Goal: Download file/media

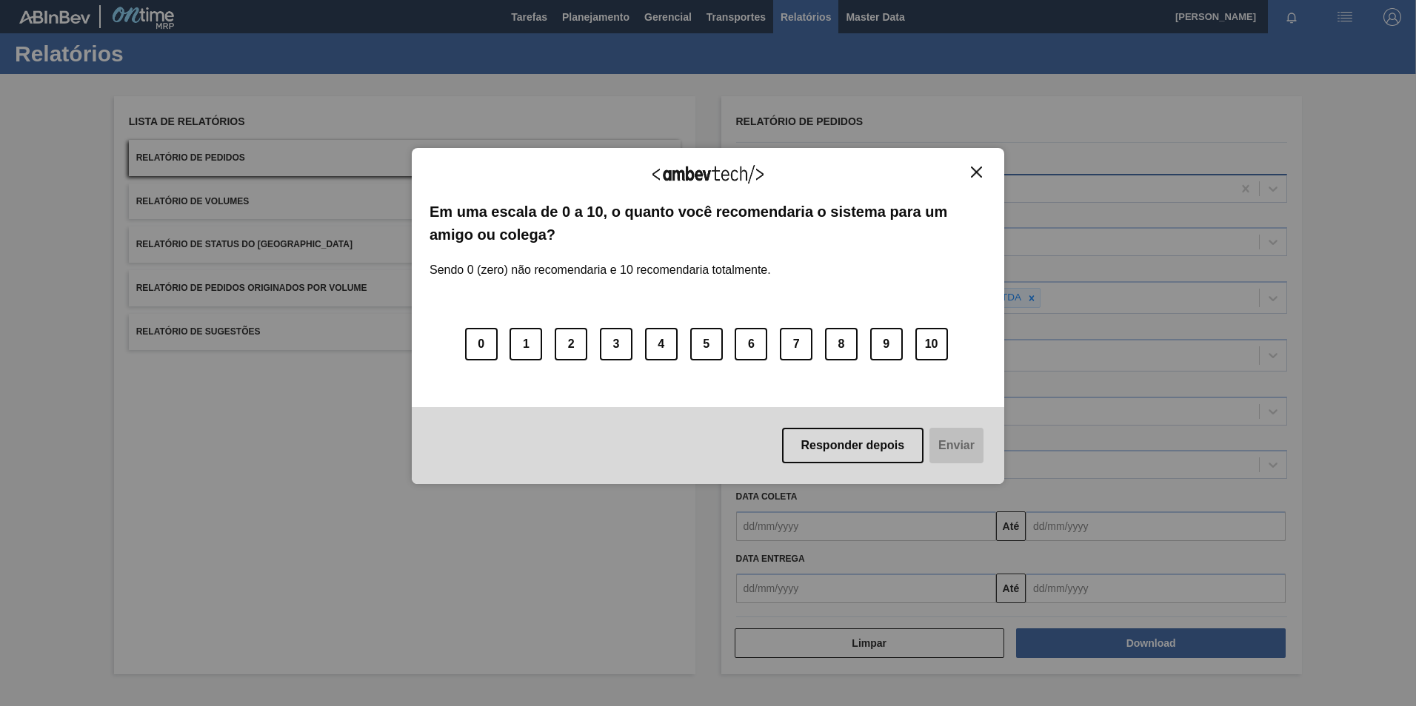
click at [977, 169] on img "Close" at bounding box center [976, 172] width 11 height 11
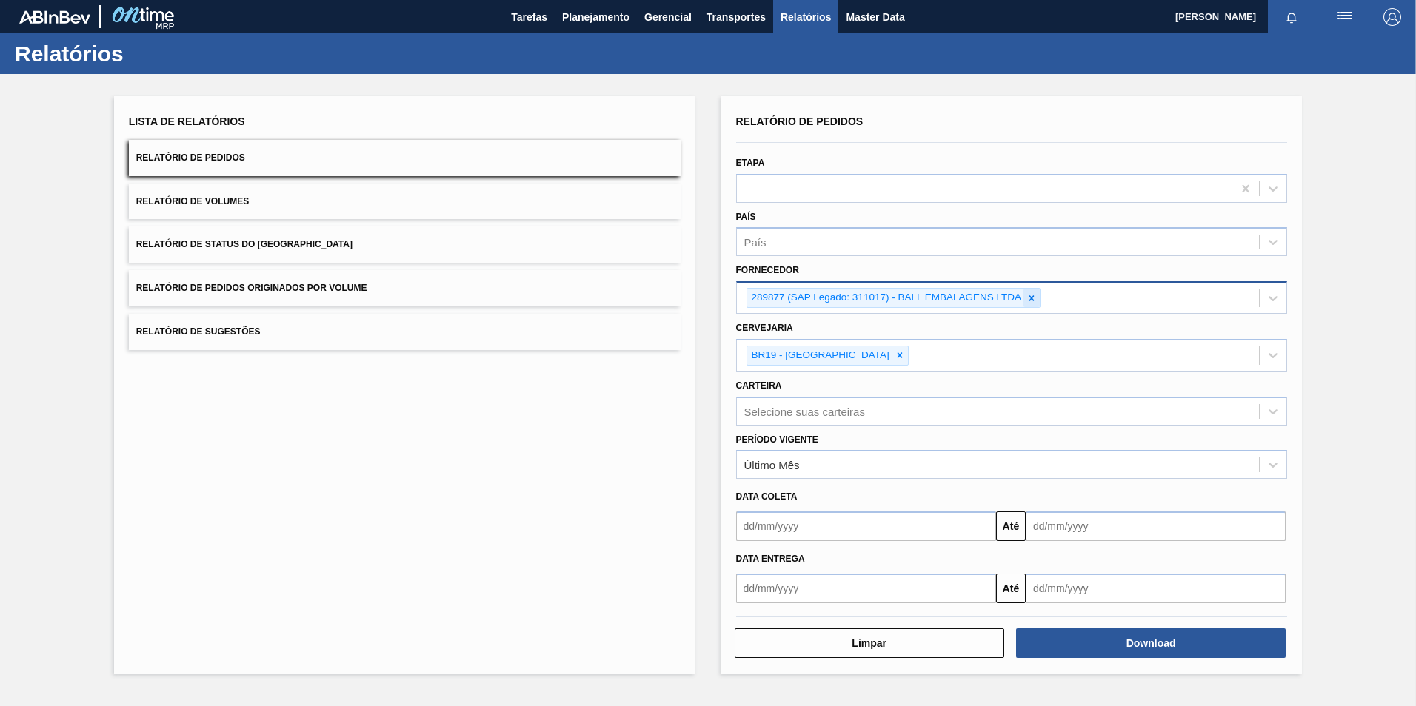
click at [1029, 295] on icon at bounding box center [1031, 298] width 10 height 10
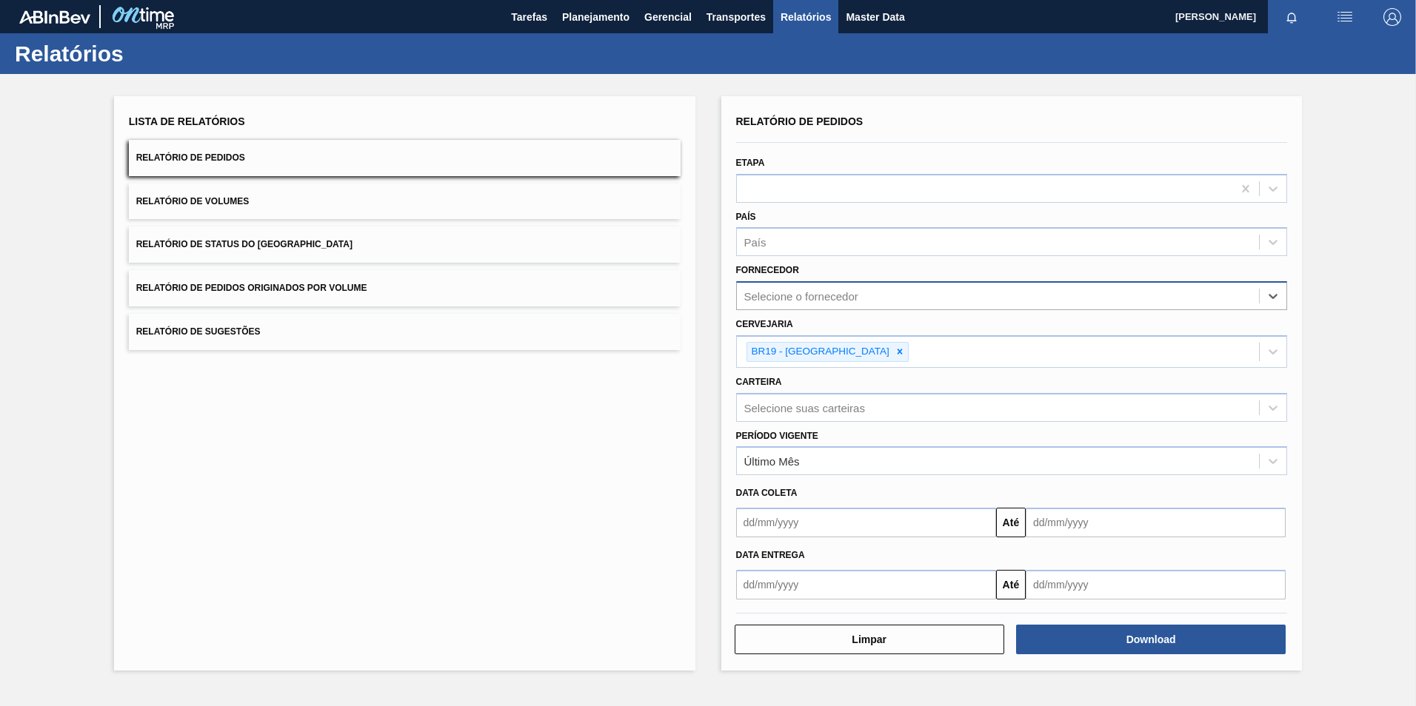
paste input "289877"
type input "289877"
click at [830, 334] on div "289877 (SAP Legado: 311017) - BALL EMBALAGENS LTDA" at bounding box center [1012, 332] width 552 height 27
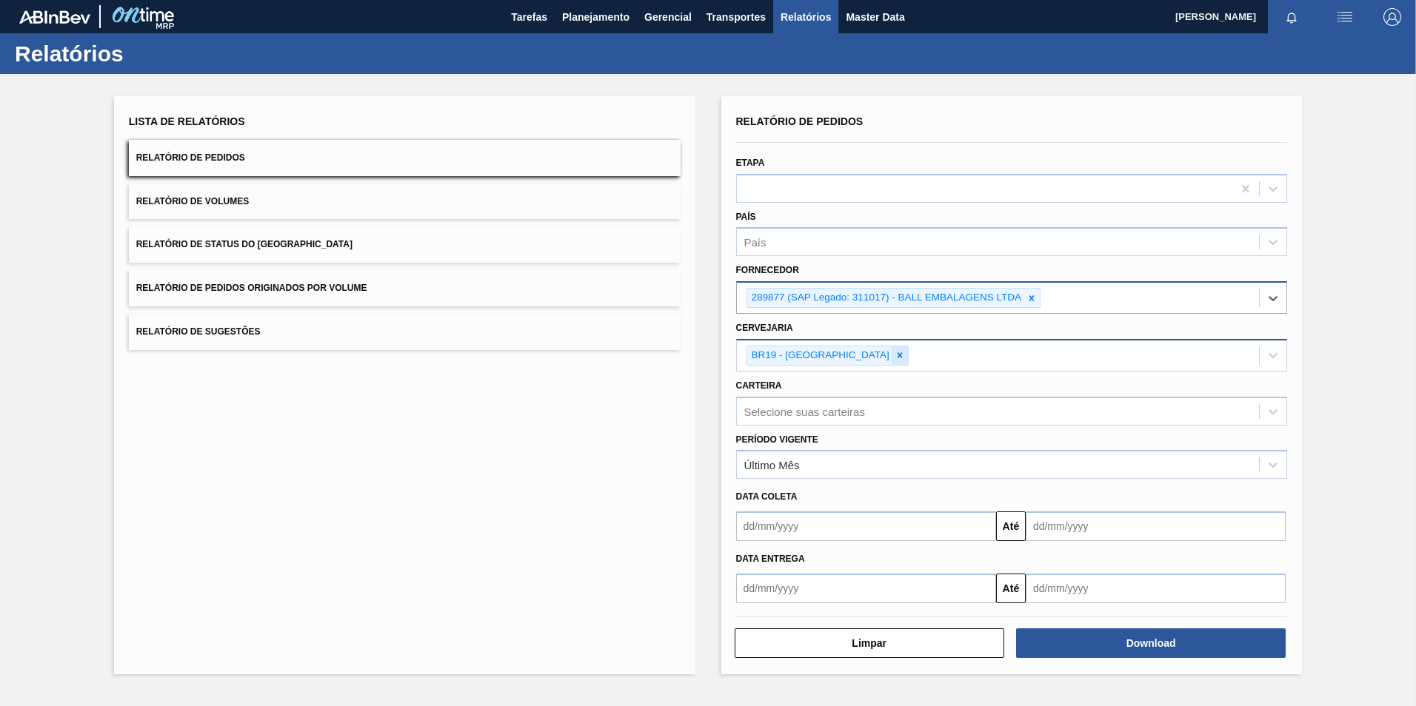
click at [895, 356] on icon at bounding box center [900, 355] width 10 height 10
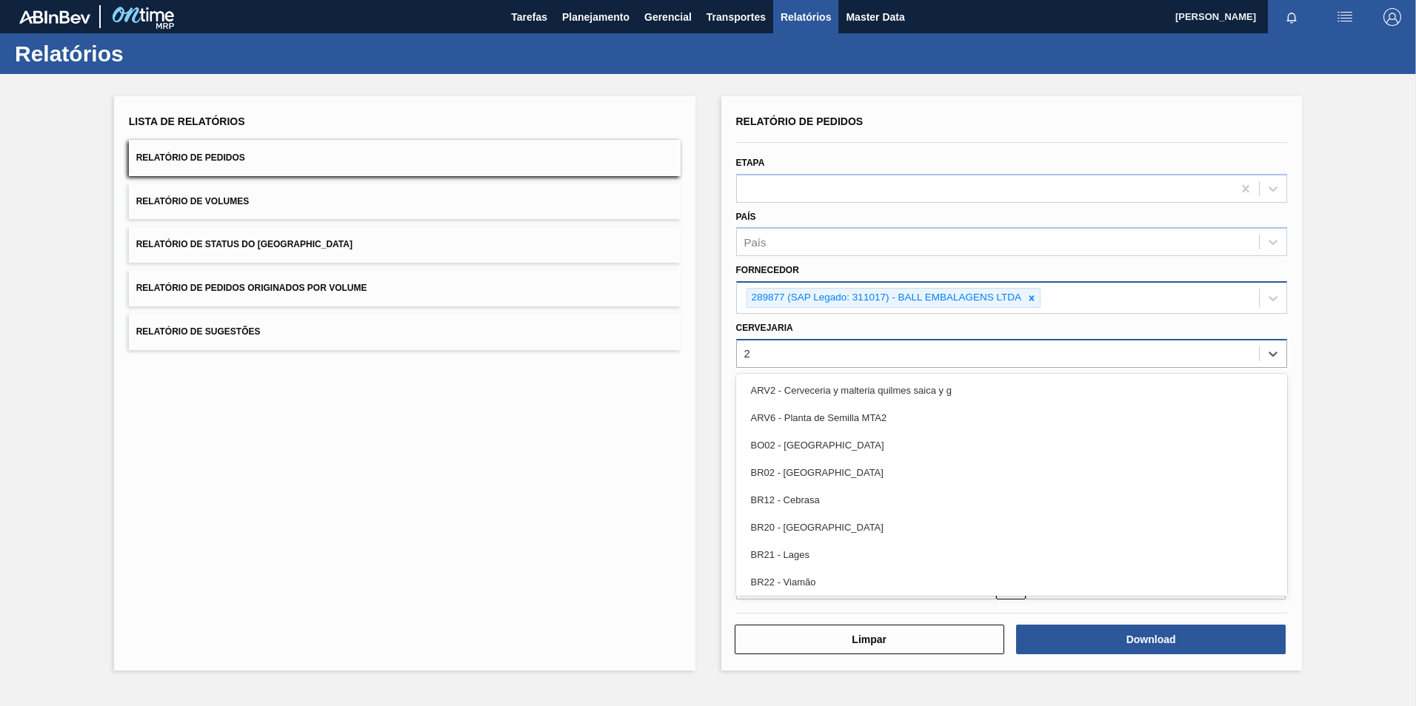
type input "26"
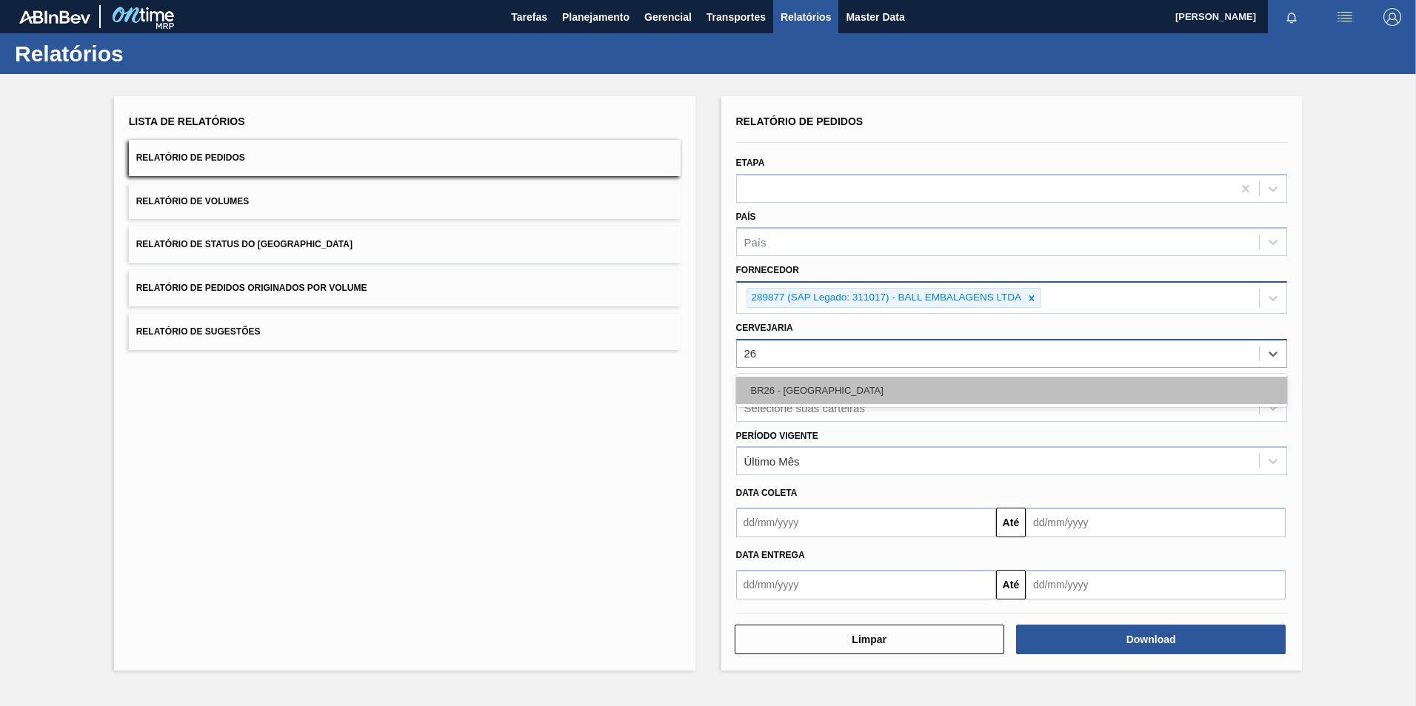
click at [814, 386] on div "BR26 - [GEOGRAPHIC_DATA]" at bounding box center [1012, 390] width 552 height 27
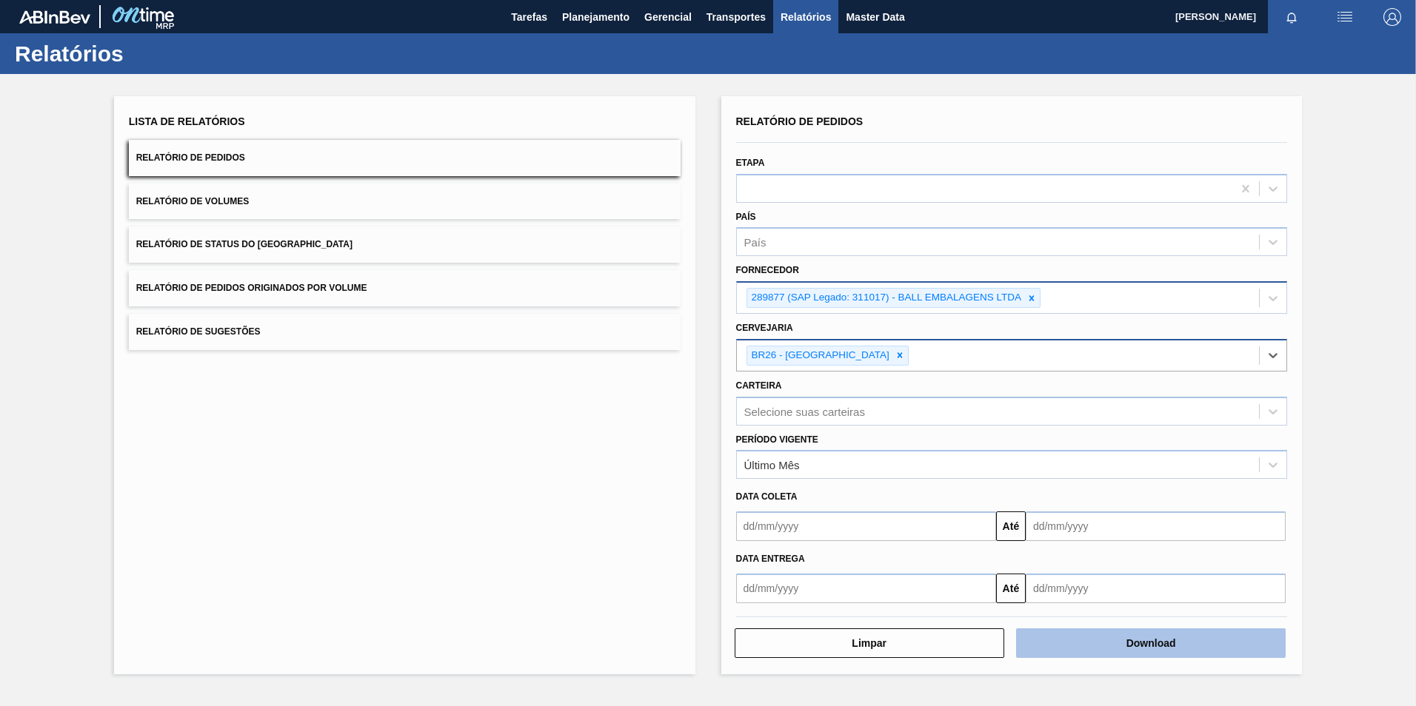
click at [1171, 640] on button "Download" at bounding box center [1151, 644] width 270 height 30
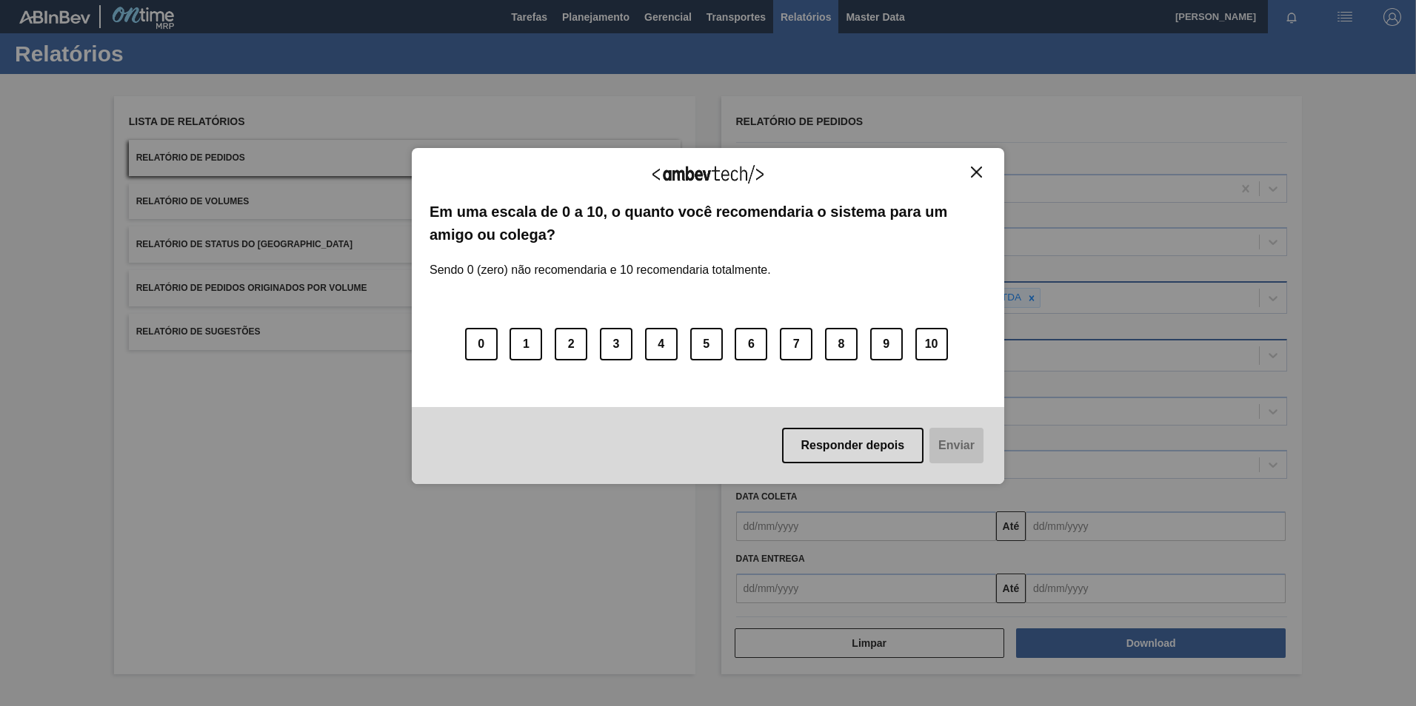
click at [980, 173] on img "Close" at bounding box center [976, 172] width 11 height 11
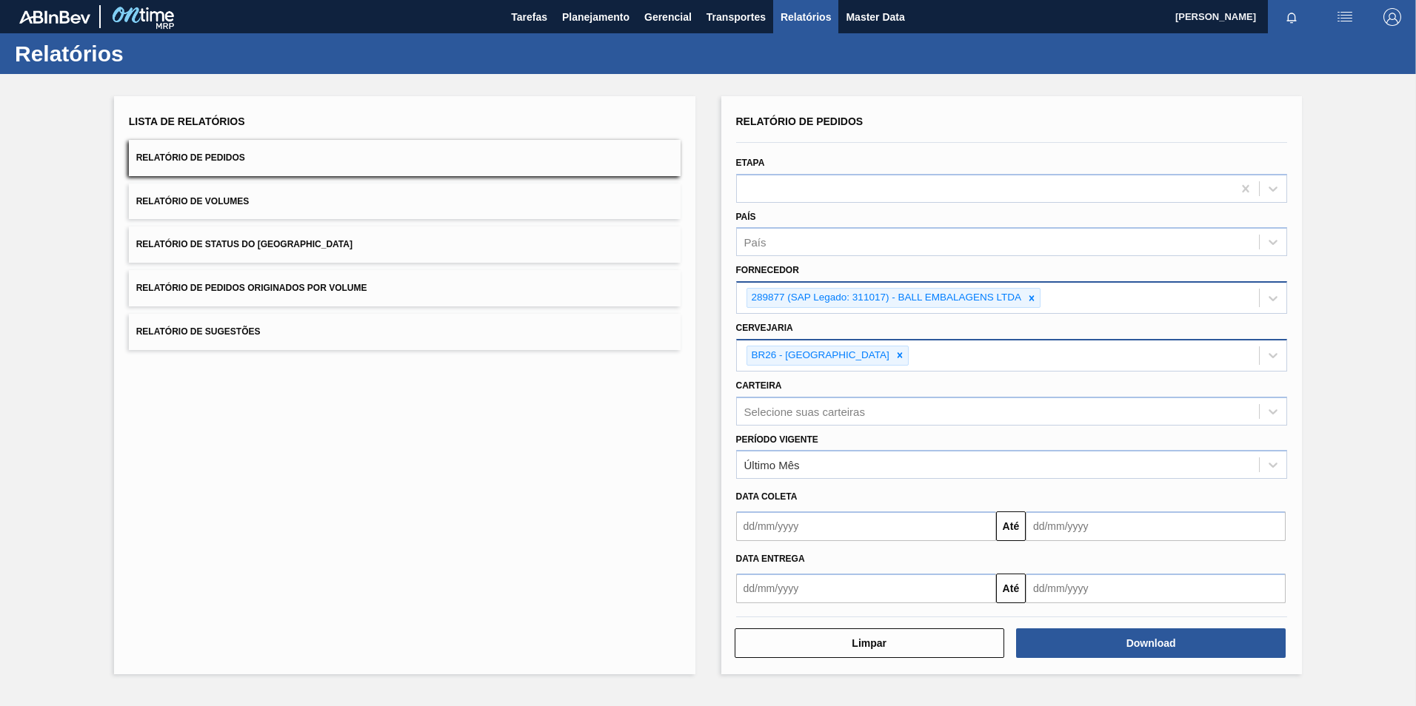
click at [1033, 301] on icon at bounding box center [1031, 298] width 10 height 10
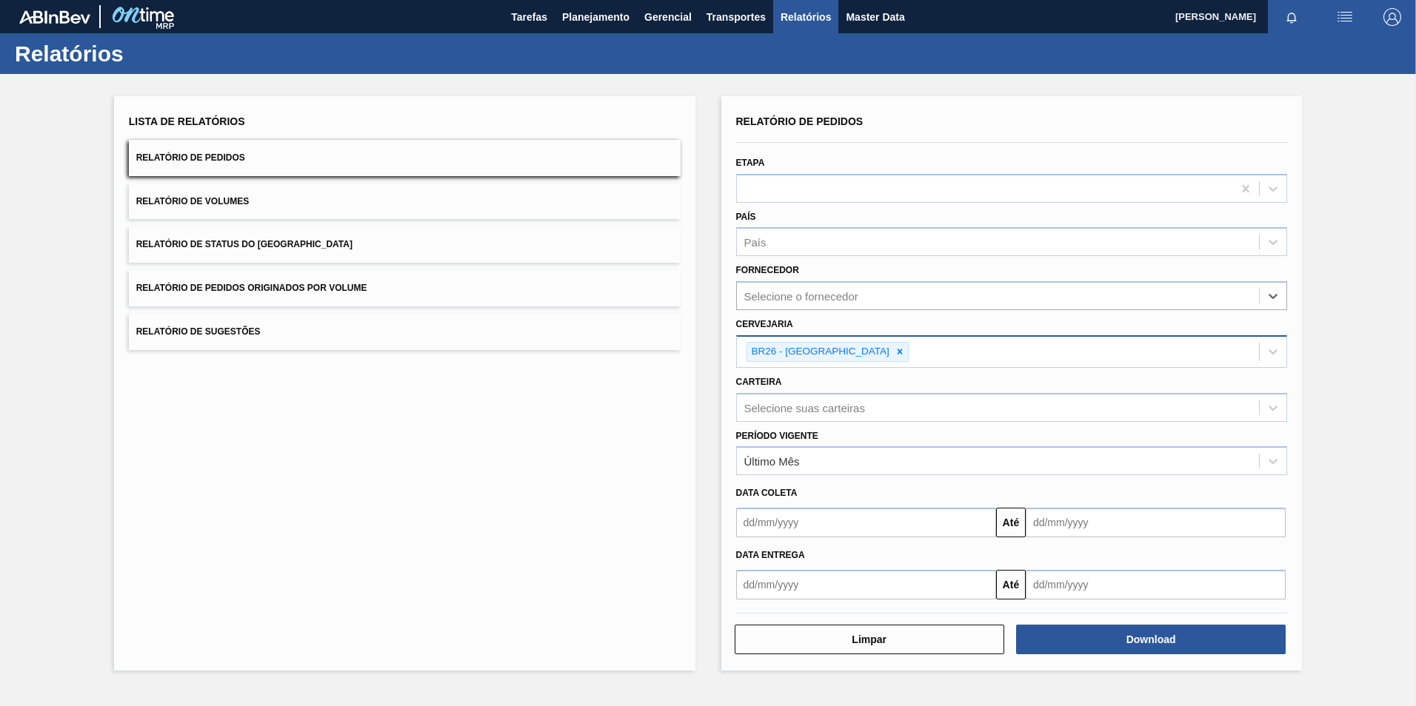
paste input "289877"
type input "289877"
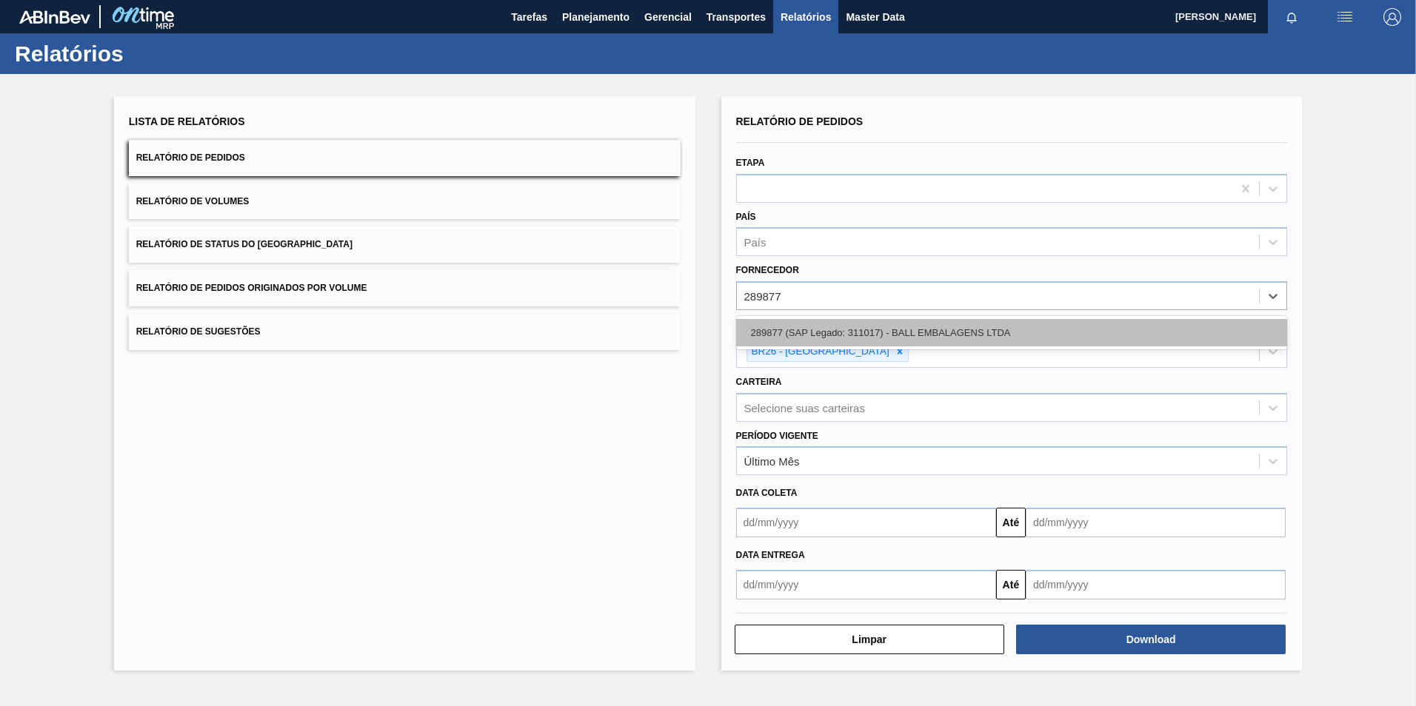
click at [824, 334] on div "289877 (SAP Legado: 311017) - BALL EMBALAGENS LTDA" at bounding box center [1012, 332] width 552 height 27
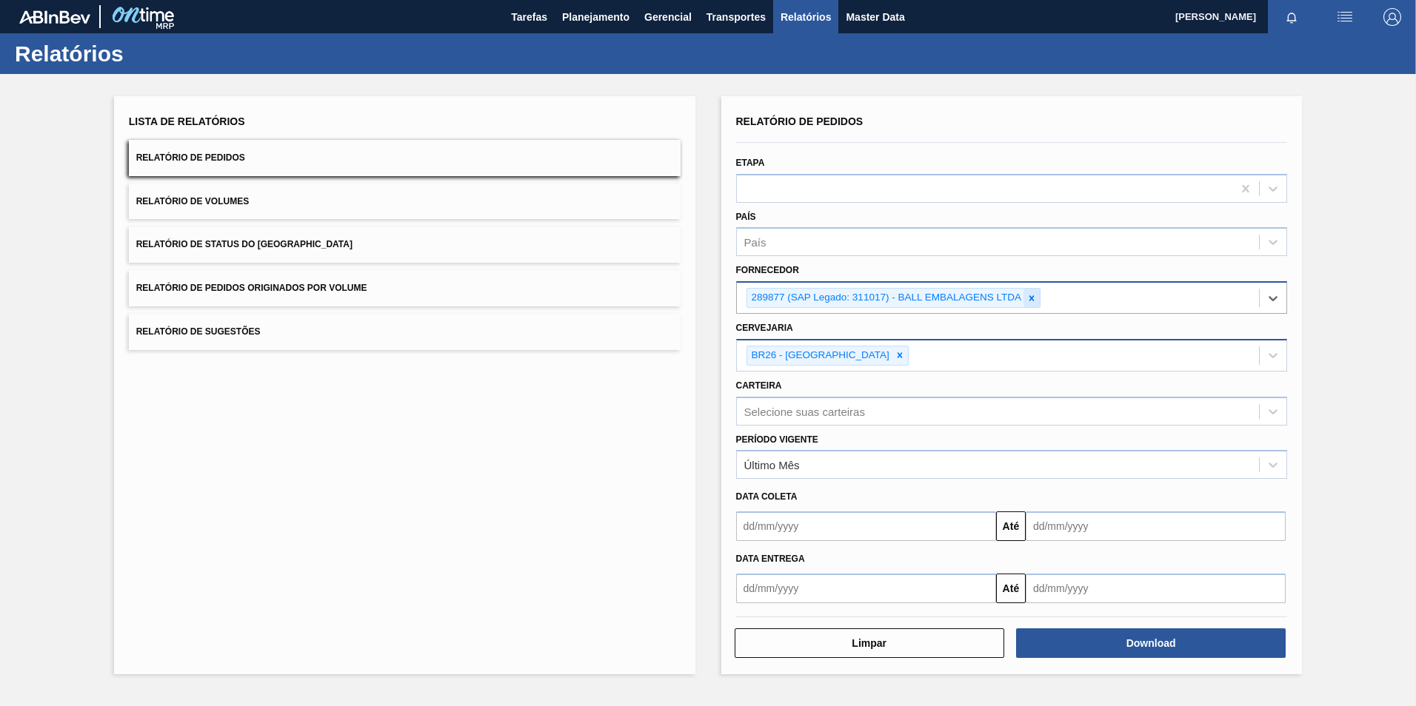
click at [1037, 298] on div at bounding box center [1031, 298] width 16 height 19
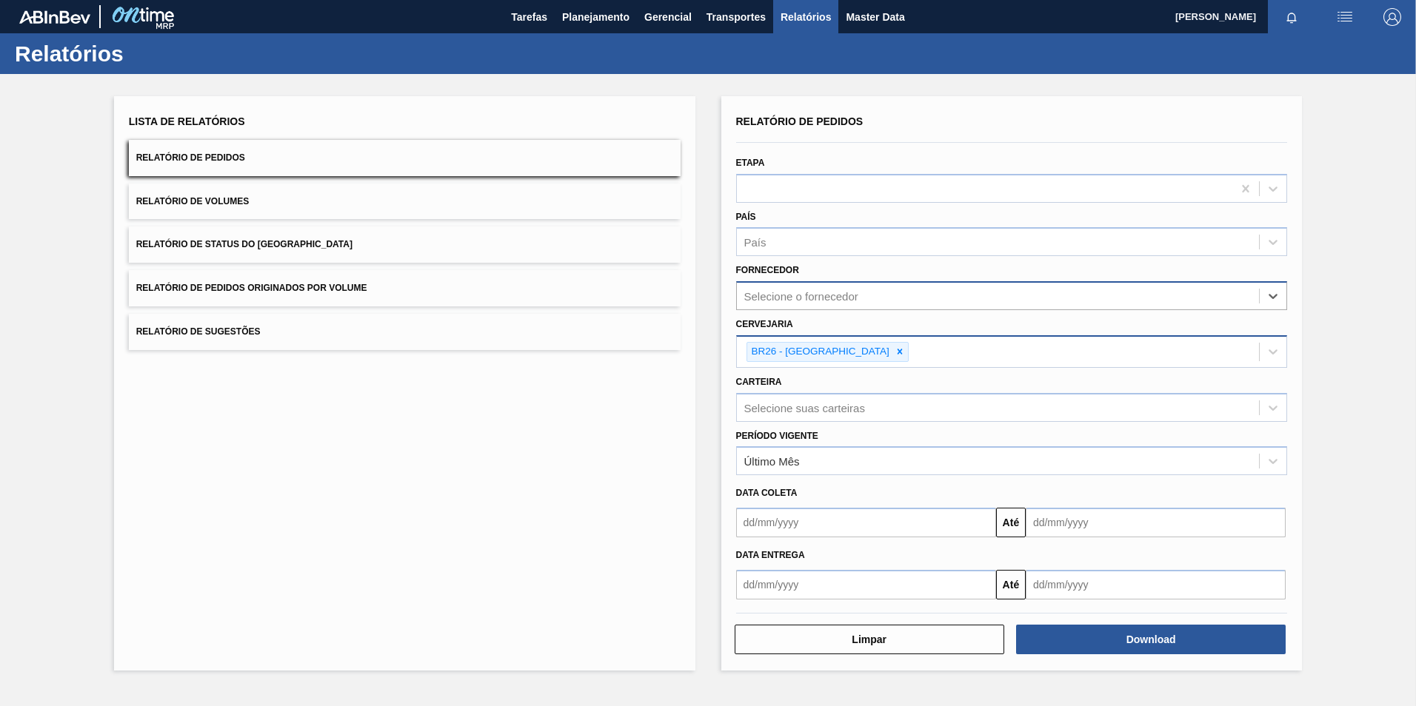
paste input "307331"
type input "307331"
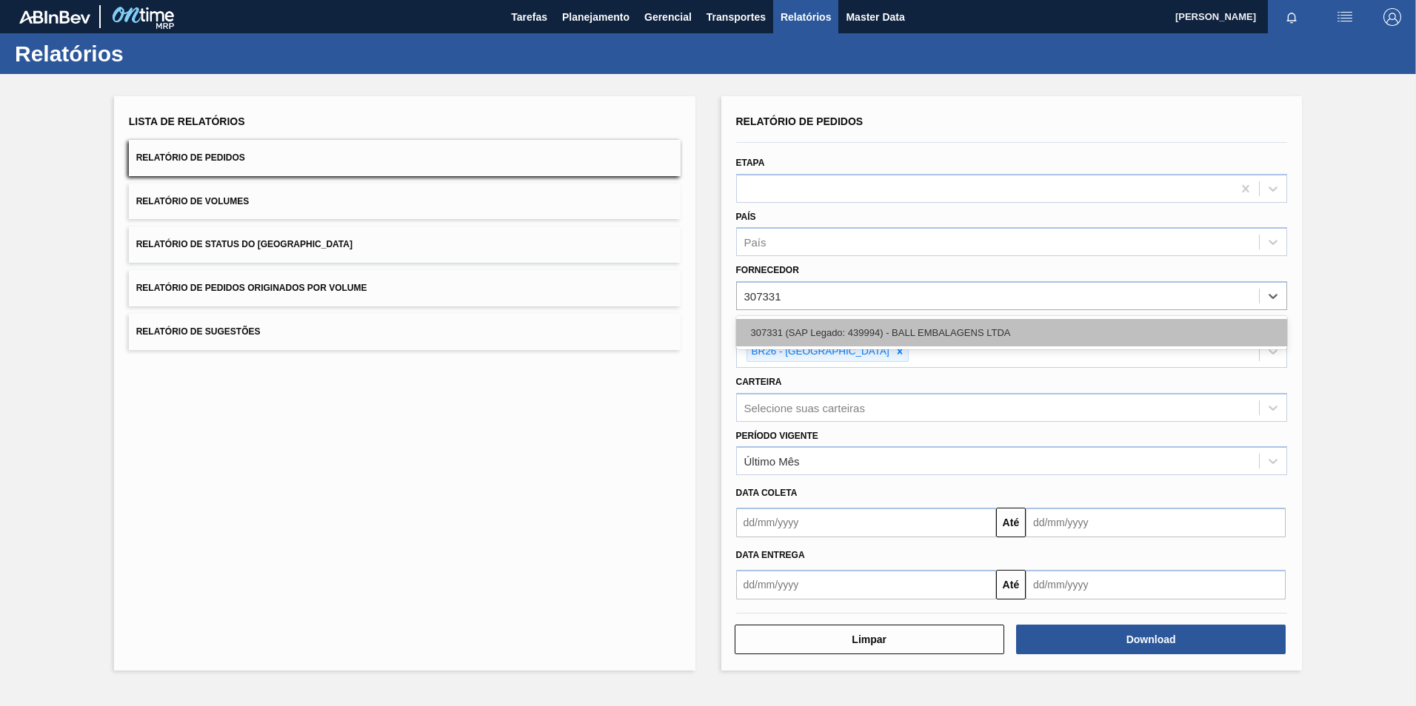
click at [934, 339] on div "307331 (SAP Legado: 439994) - BALL EMBALAGENS LTDA" at bounding box center [1012, 332] width 552 height 27
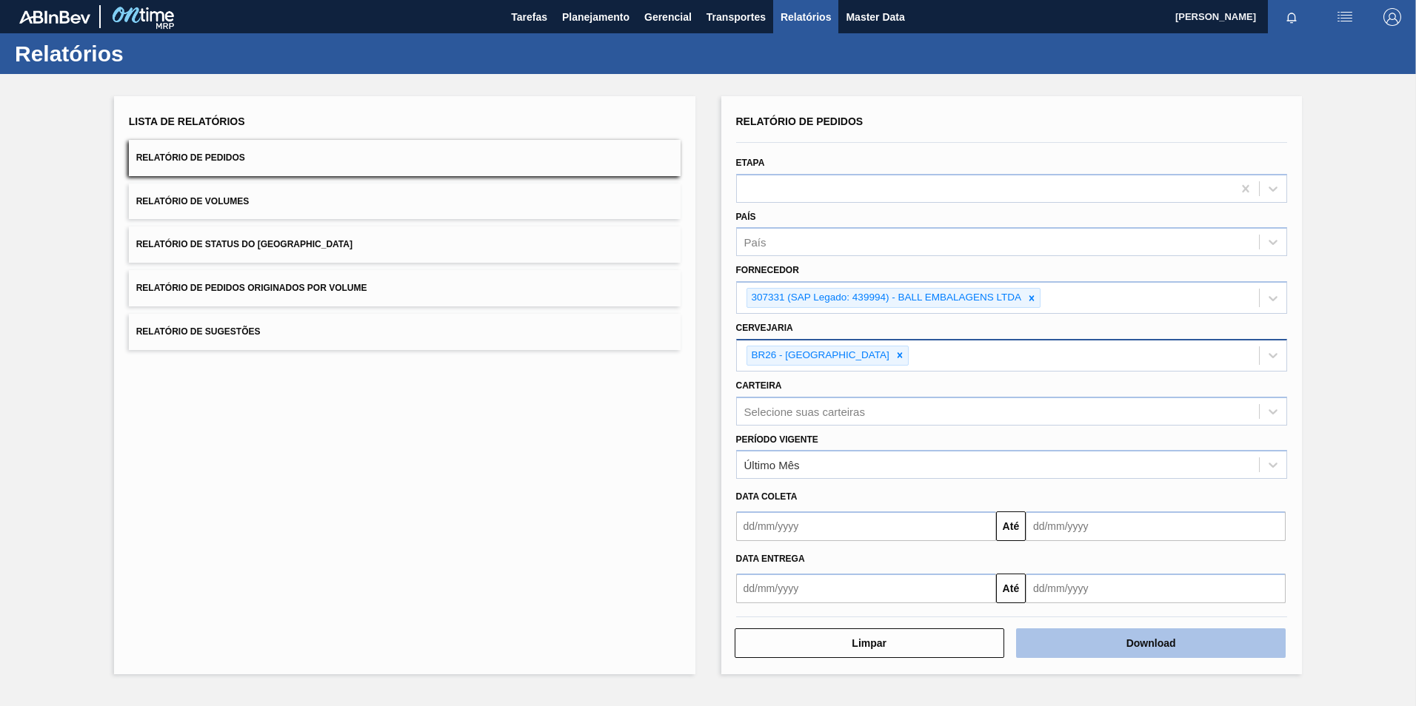
click at [1089, 632] on button "Download" at bounding box center [1151, 644] width 270 height 30
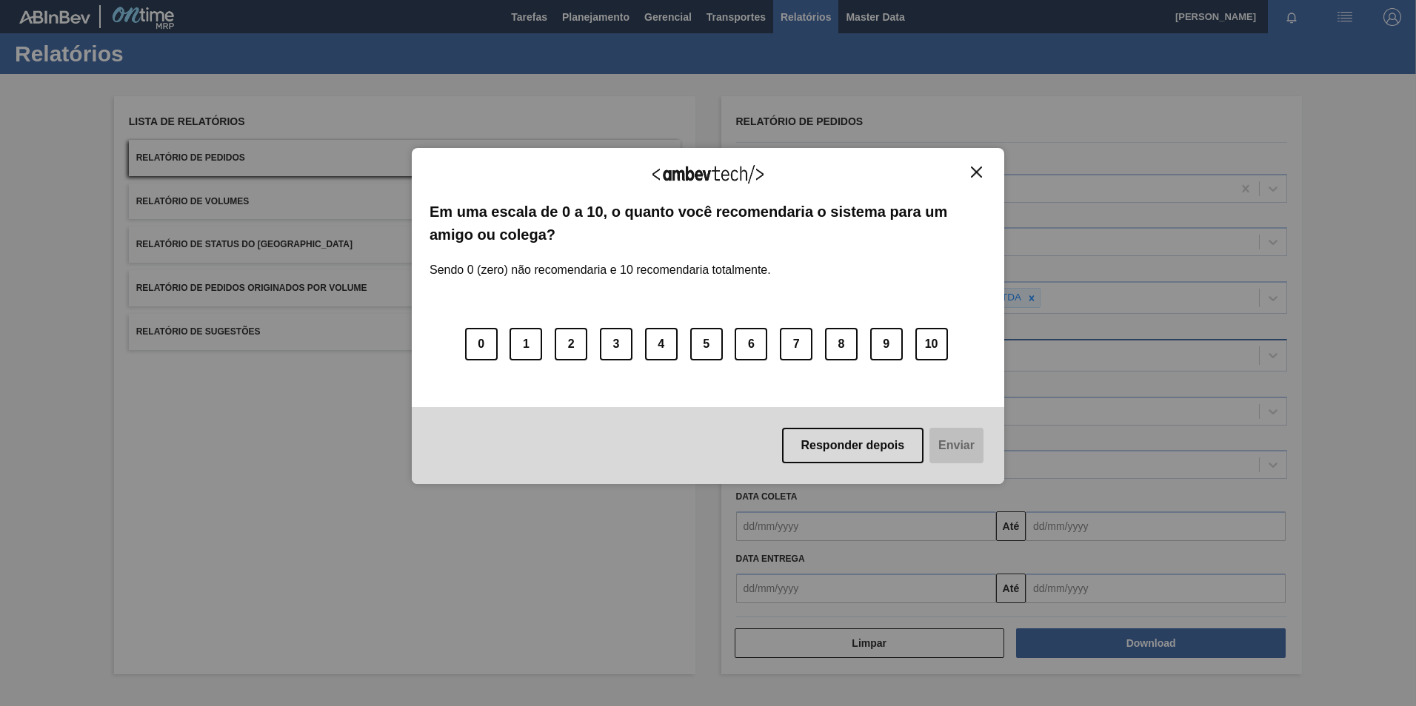
click at [984, 161] on div "Agradecemos seu feedback! Em uma escala de 0 a 10, o quanto você recomendaria o…" at bounding box center [708, 316] width 592 height 336
click at [979, 169] on img "Close" at bounding box center [976, 172] width 11 height 11
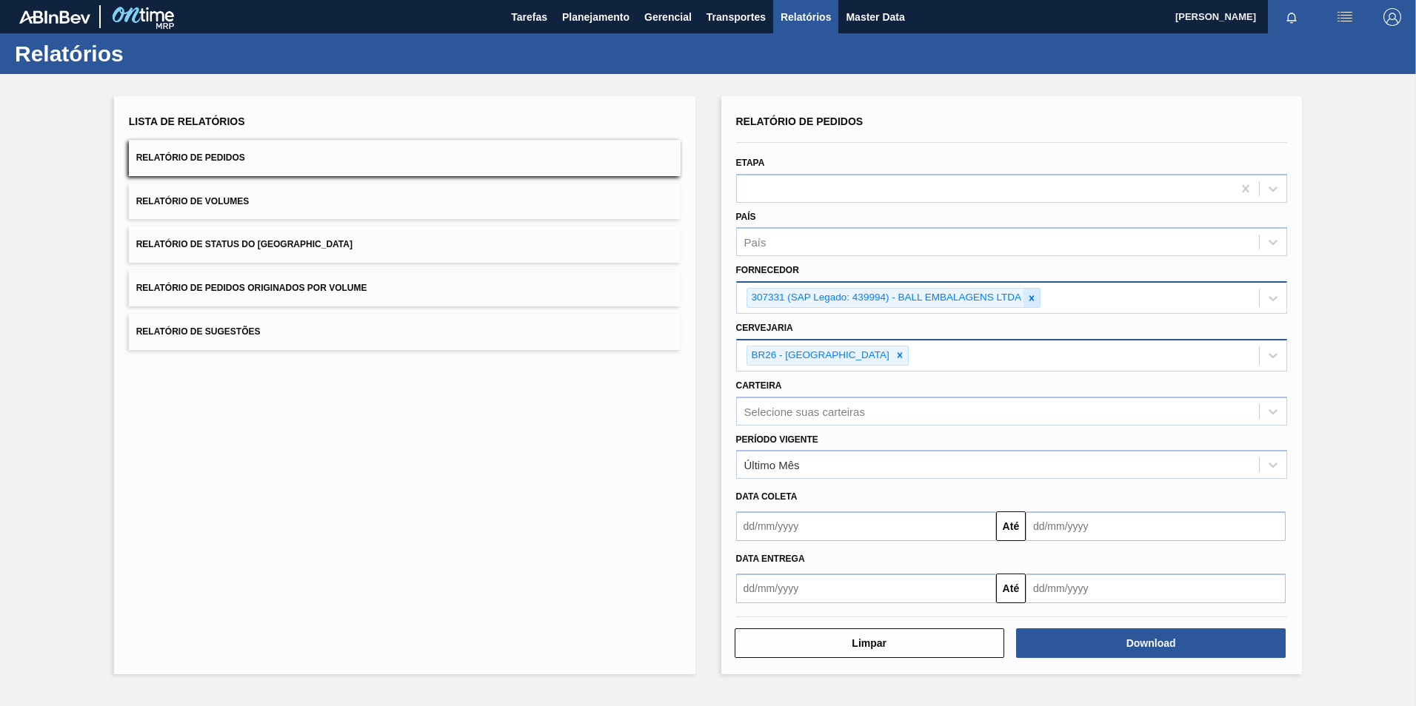
click at [1031, 298] on icon at bounding box center [1031, 297] width 5 height 5
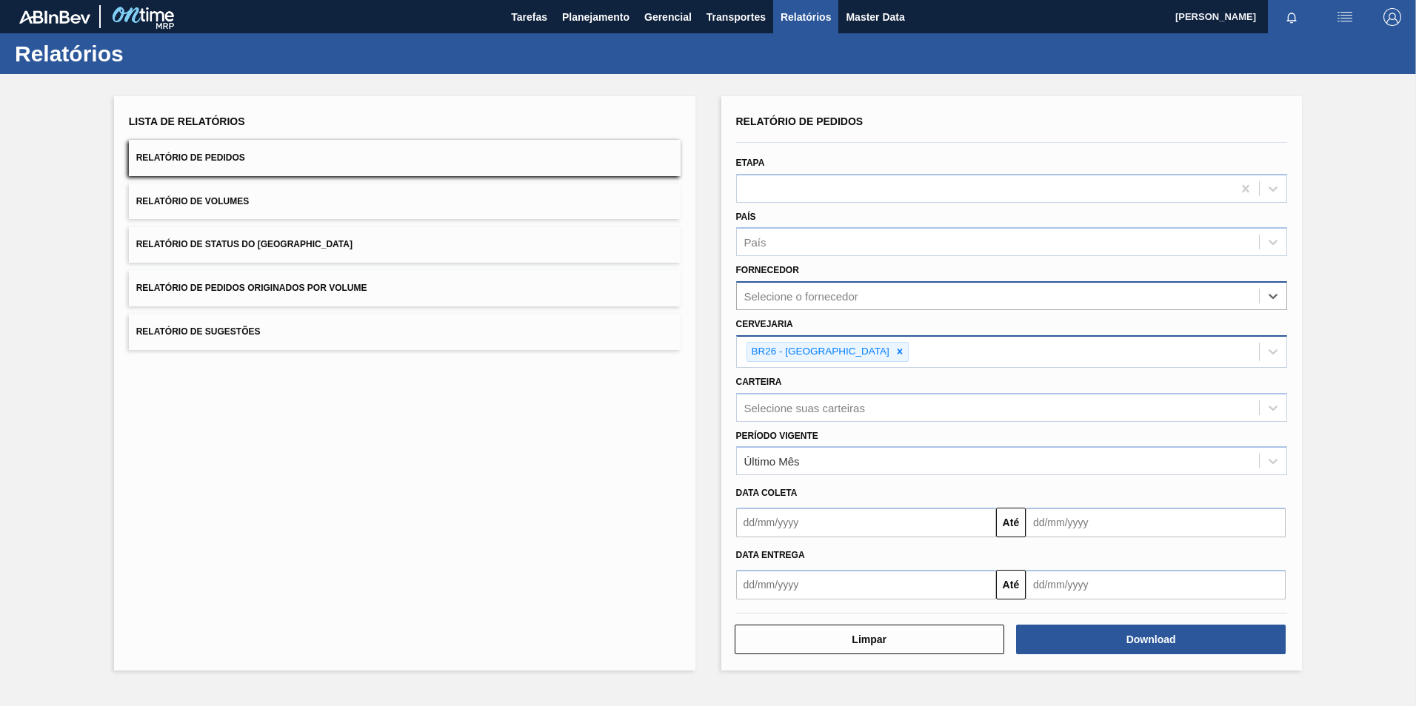
paste input "280304"
type input "280304"
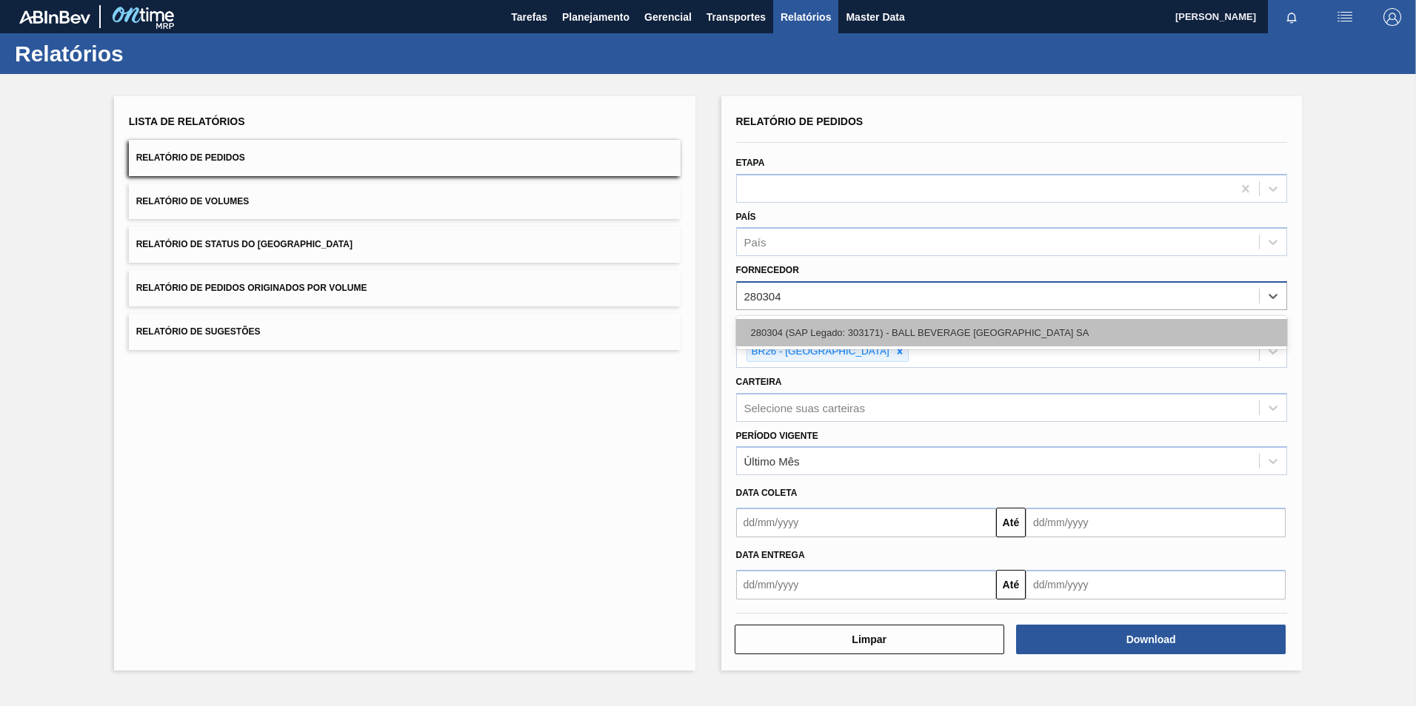
click at [845, 327] on div "280304 (SAP Legado: 303171) - BALL BEVERAGE [GEOGRAPHIC_DATA] SA" at bounding box center [1012, 332] width 552 height 27
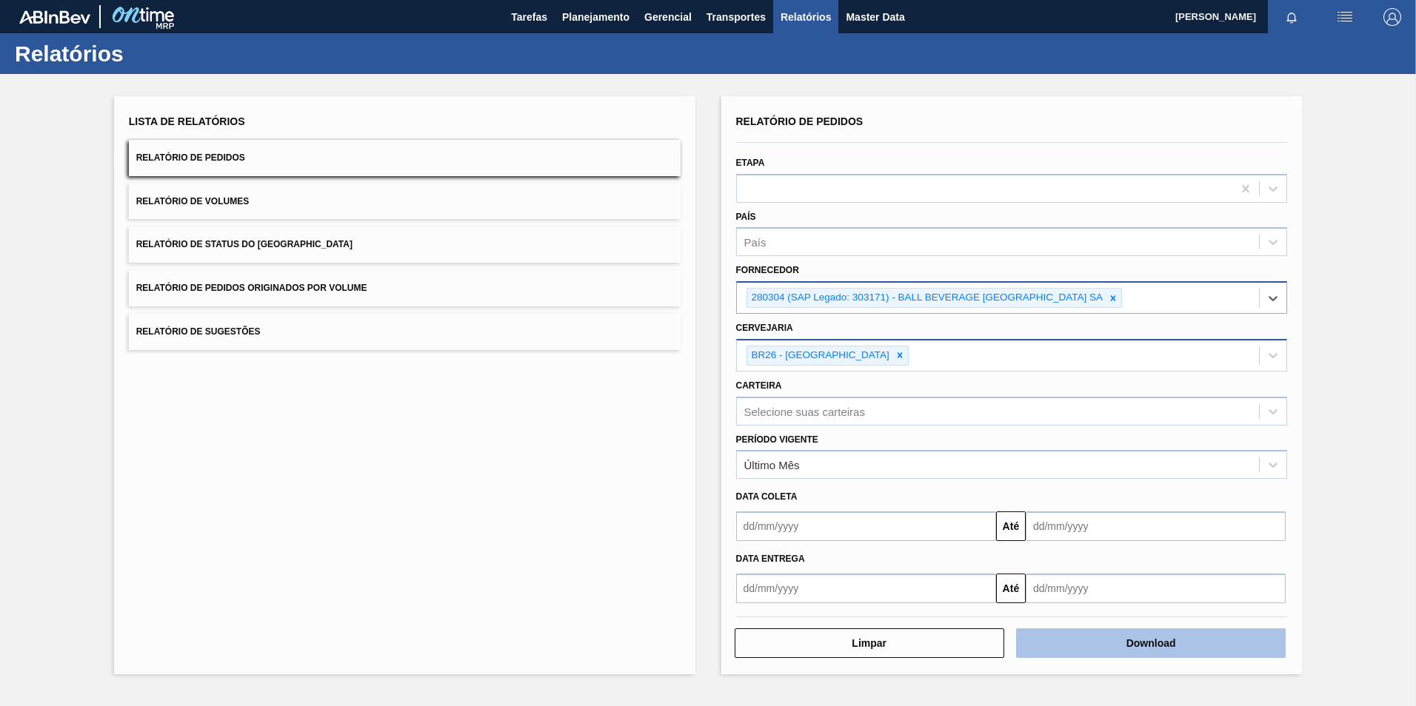
click at [1119, 641] on button "Download" at bounding box center [1151, 644] width 270 height 30
